Goal: Information Seeking & Learning: Find specific page/section

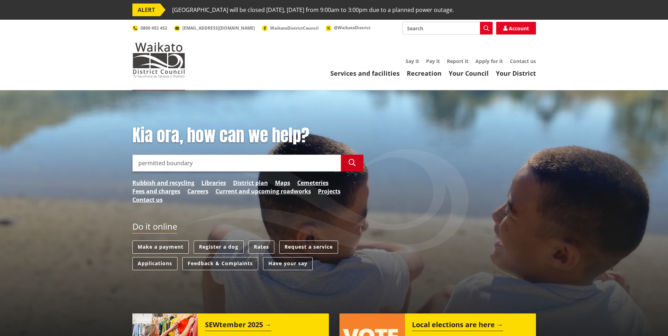
click at [347, 162] on button "Search" at bounding box center [352, 163] width 23 height 17
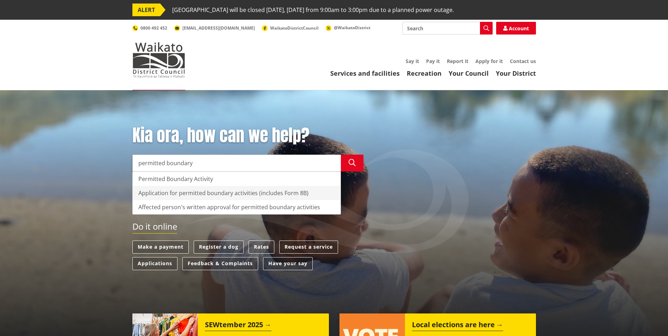
click at [174, 192] on div "Application for permitted boundary activities (includes Form 8B)" at bounding box center [237, 193] width 208 height 14
type input "Application for permitted boundary activities (includes Form 8B)"
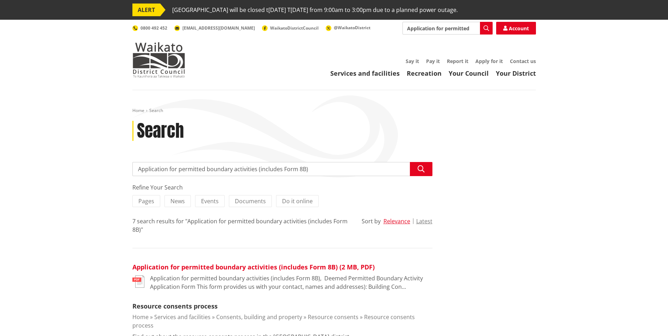
click at [276, 267] on link "Application for permitted boundary activities (includes Form 8B) (2 MB, PDF)" at bounding box center [253, 267] width 242 height 8
